Goal: Transaction & Acquisition: Purchase product/service

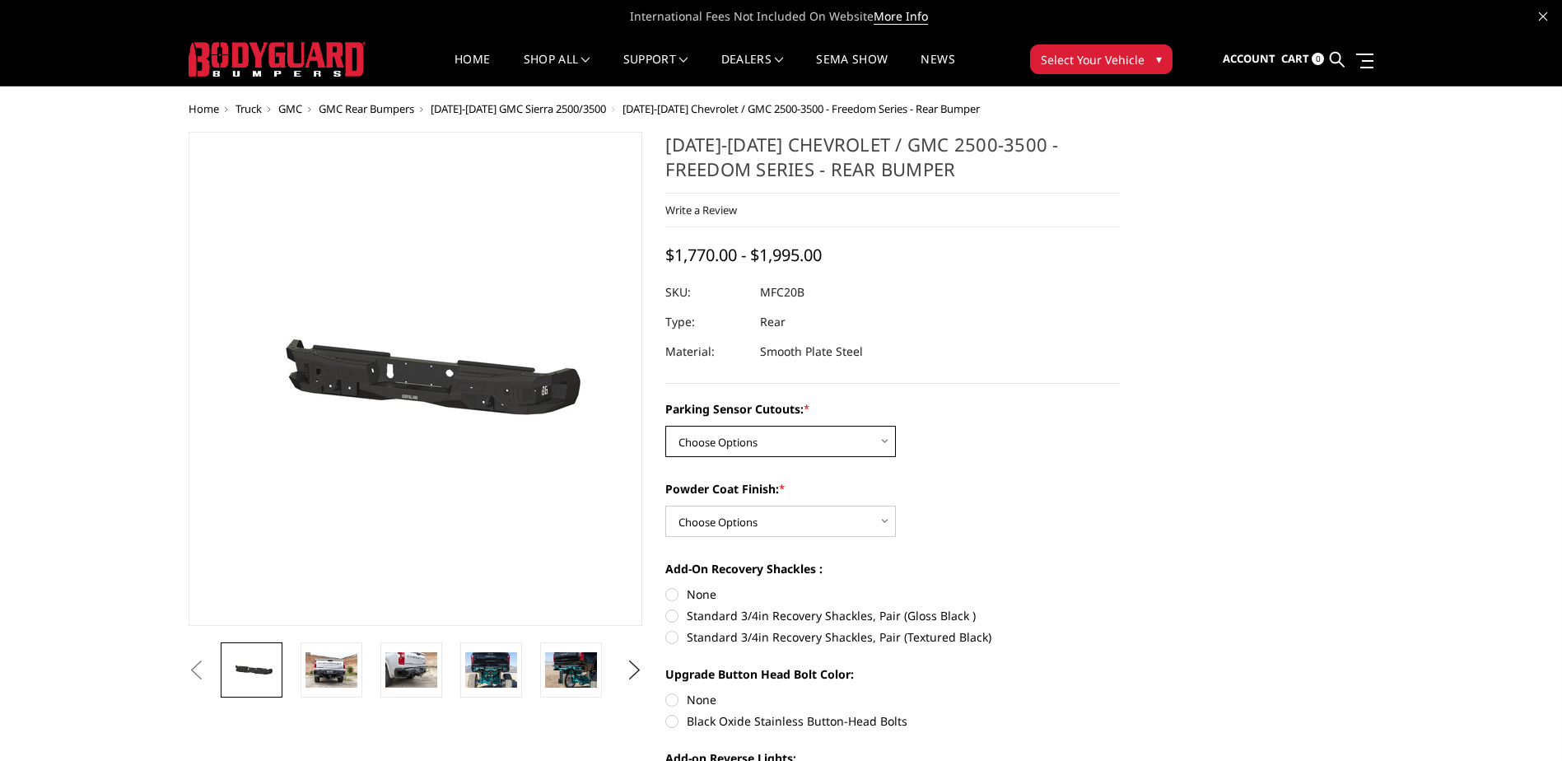
click at [854, 431] on select "Choose Options No - Without Parking Sensor Cutouts Yes - With Parking Sensor Cu…" at bounding box center [780, 441] width 230 height 31
select select "2870"
click at [665, 426] on select "Choose Options No - Without Parking Sensor Cutouts Yes - With Parking Sensor Cu…" at bounding box center [780, 441] width 230 height 31
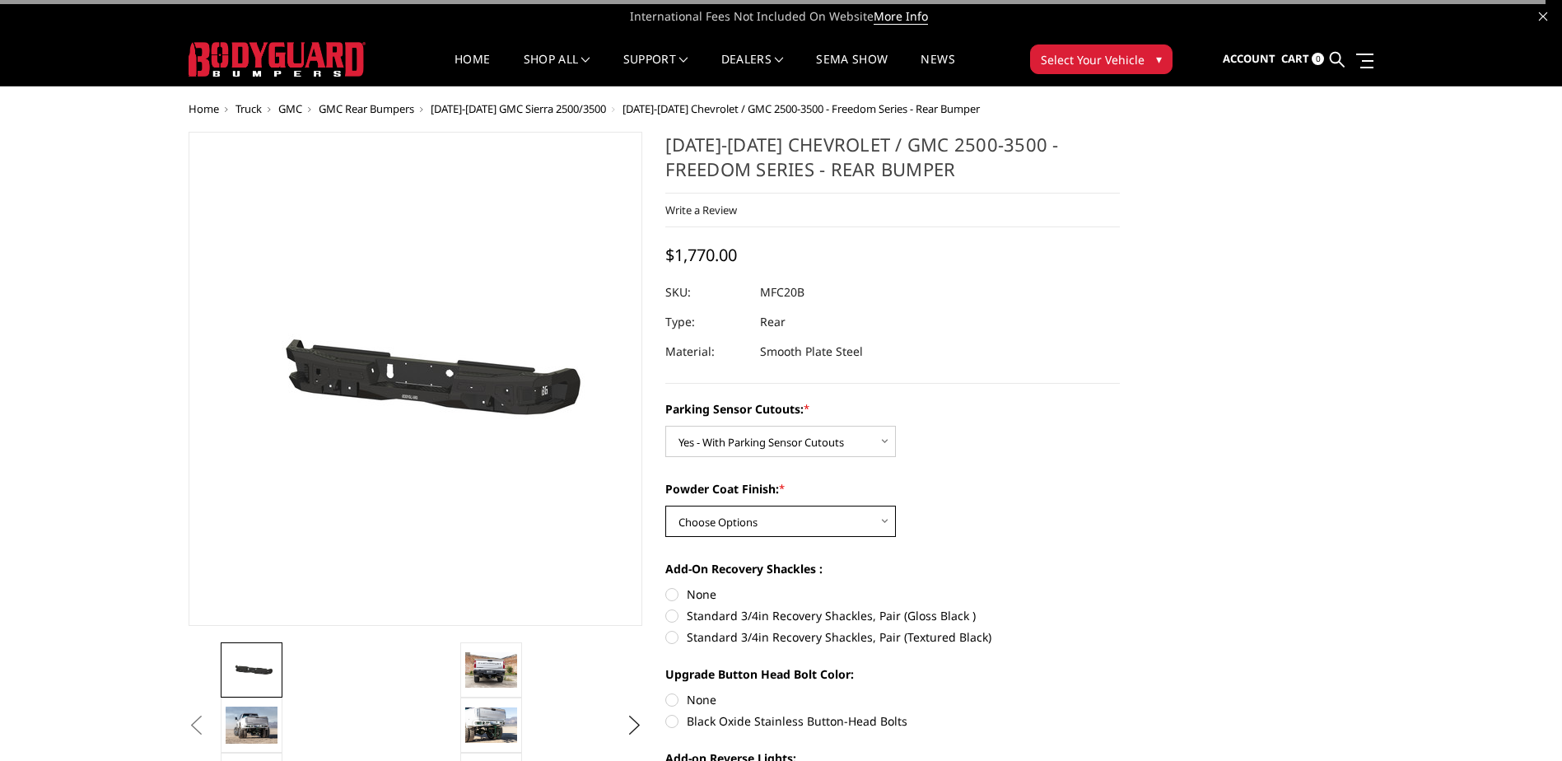
click at [832, 520] on select "Choose Options Bare Metal Texture Black Powder Coat" at bounding box center [780, 520] width 230 height 31
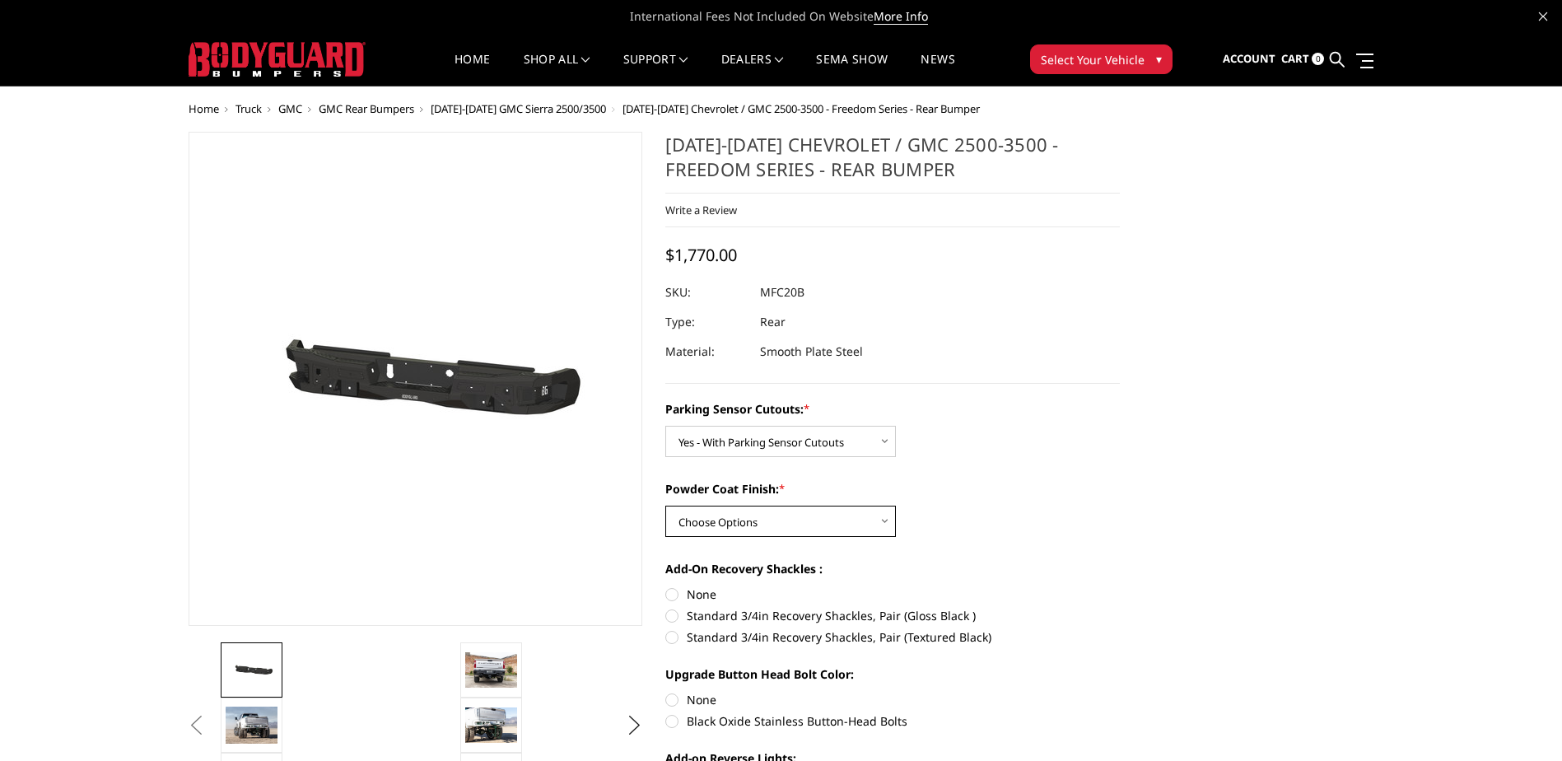
select select "2872"
click at [665, 505] on select "Choose Options Bare Metal Texture Black Powder Coat" at bounding box center [780, 520] width 230 height 31
click at [481, 673] on img at bounding box center [491, 669] width 52 height 35
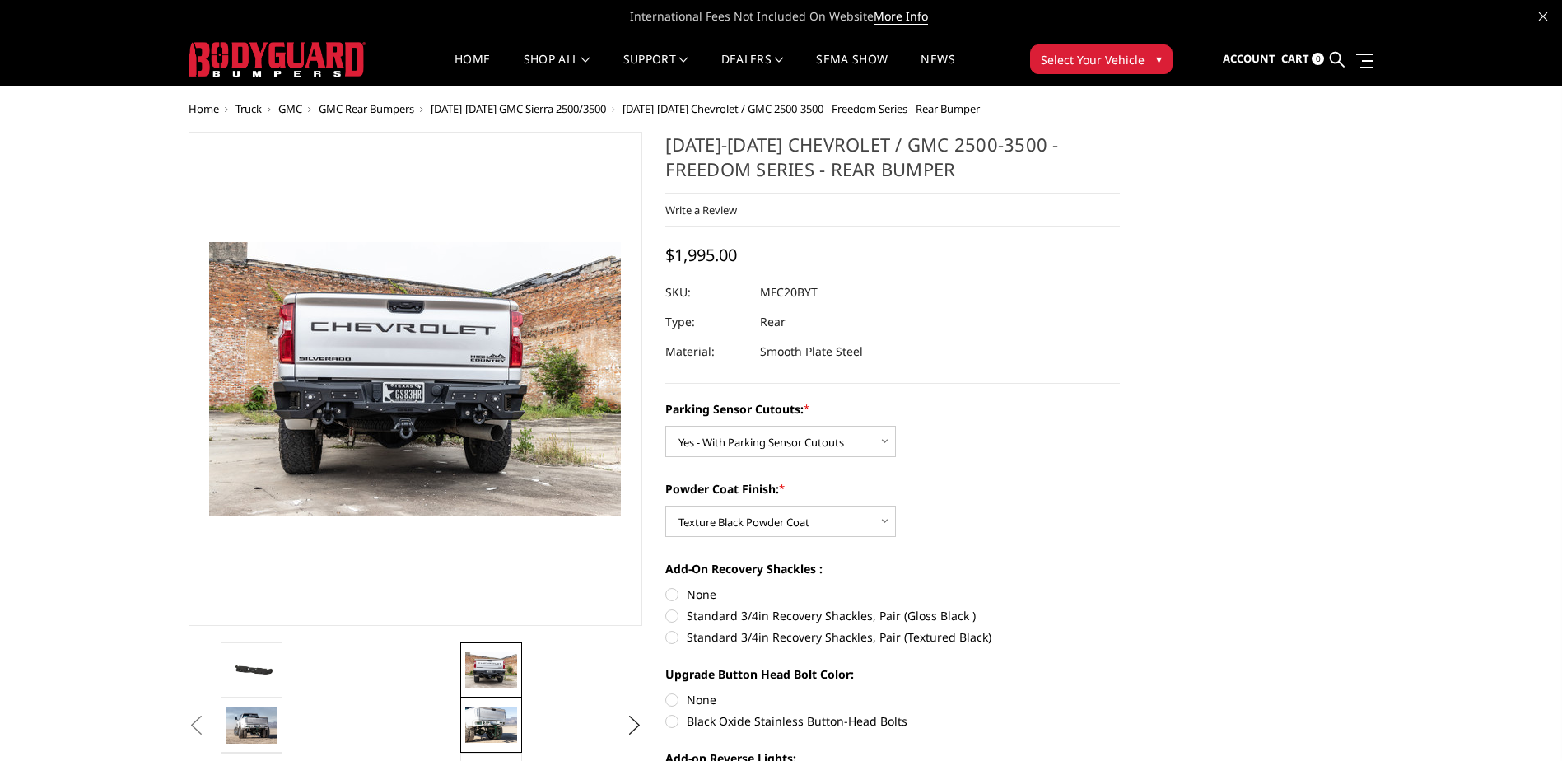
click at [485, 705] on link at bounding box center [491, 724] width 62 height 55
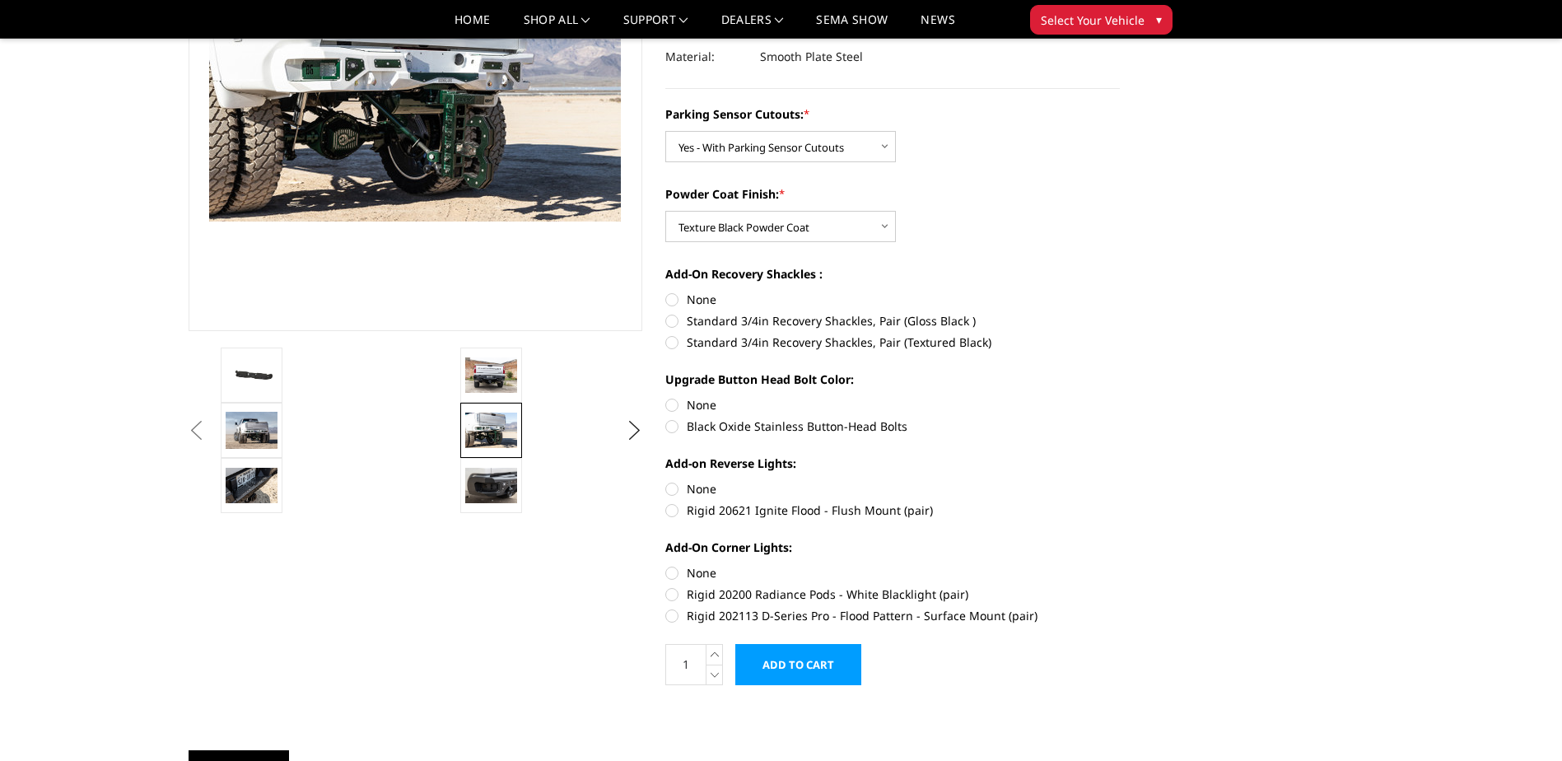
scroll to position [247, 0]
click at [263, 490] on img at bounding box center [252, 484] width 52 height 35
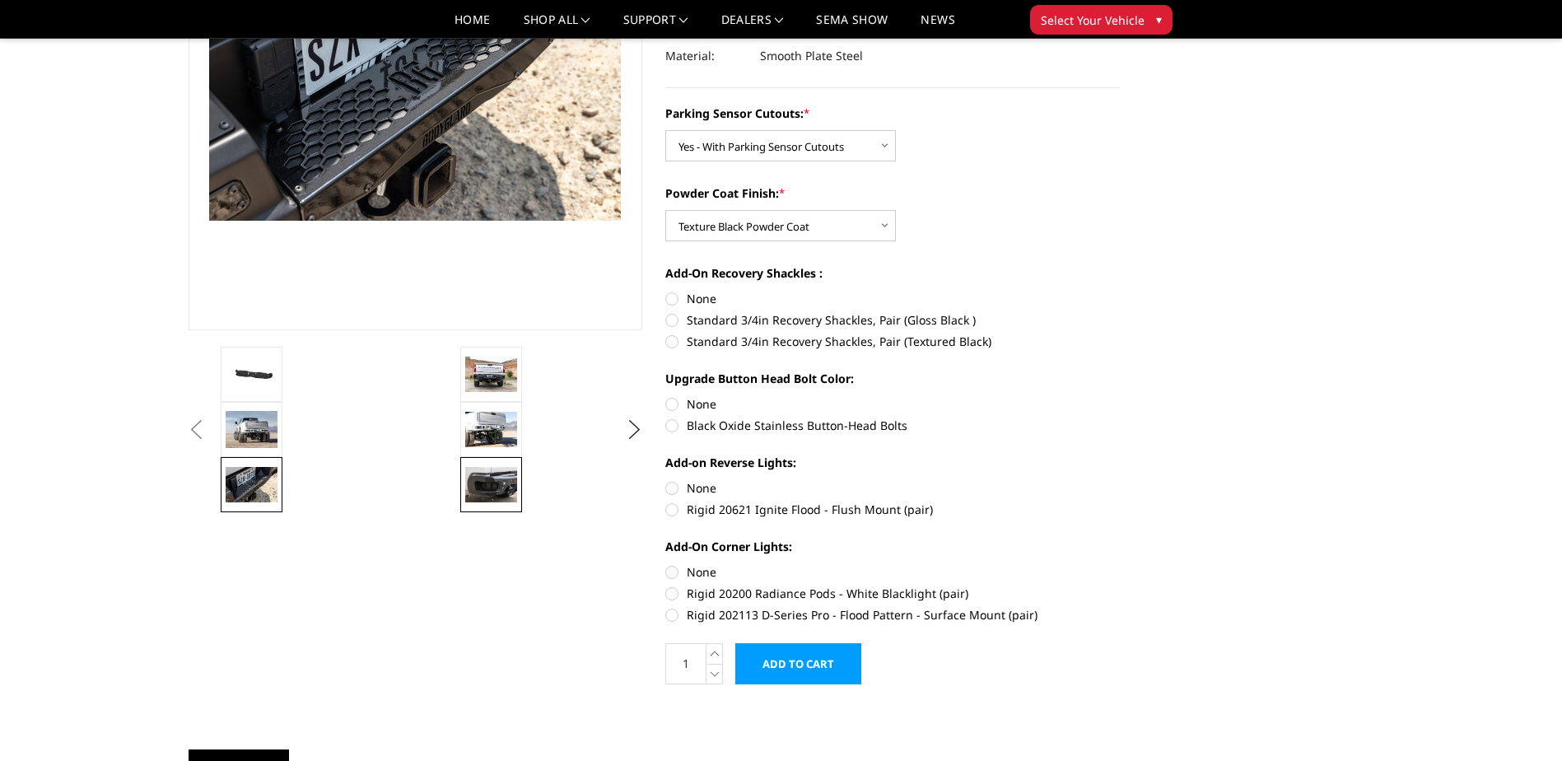
click at [496, 486] on img at bounding box center [491, 484] width 52 height 35
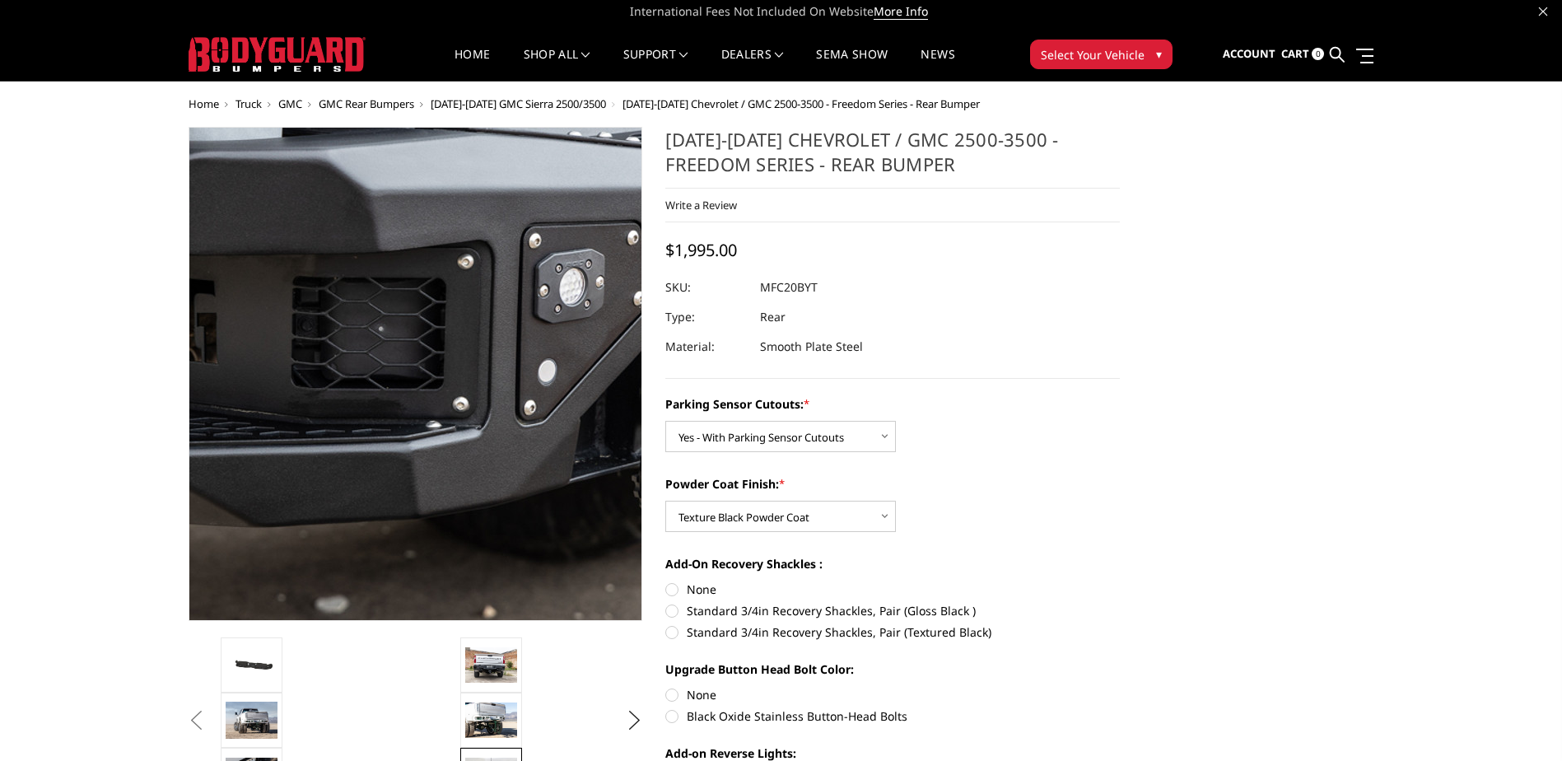
scroll to position [0, 0]
